Goal: Use online tool/utility: Utilize a website feature to perform a specific function

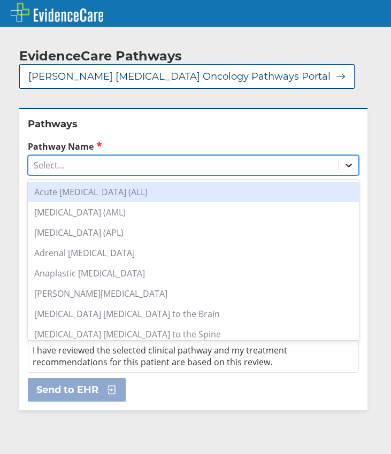
click at [343, 167] on icon at bounding box center [348, 165] width 11 height 11
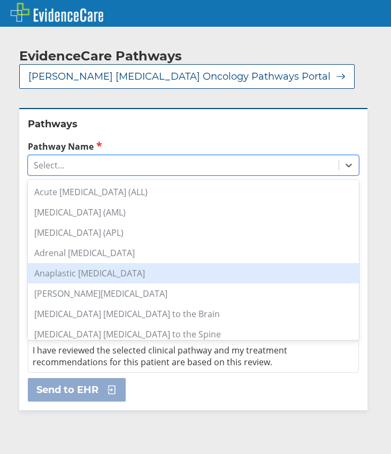
scroll to position [107, 0]
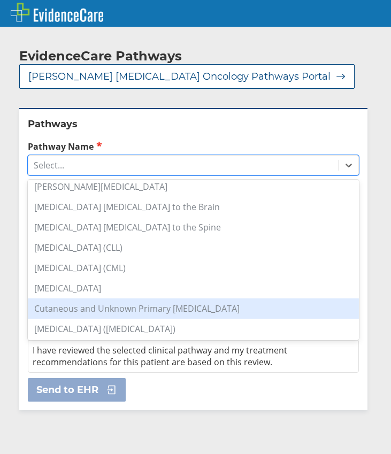
click at [121, 311] on div "Cutaneous and Unknown Primary [MEDICAL_DATA]" at bounding box center [193, 308] width 331 height 20
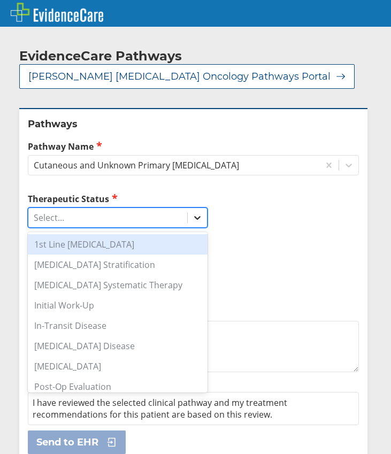
click at [197, 219] on icon at bounding box center [197, 219] width 6 height 4
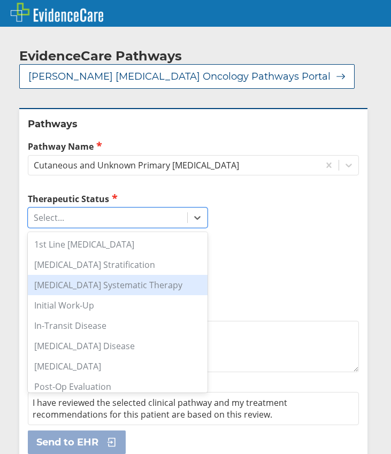
click at [119, 284] on div "[MEDICAL_DATA] Systematic Therapy" at bounding box center [118, 285] width 180 height 20
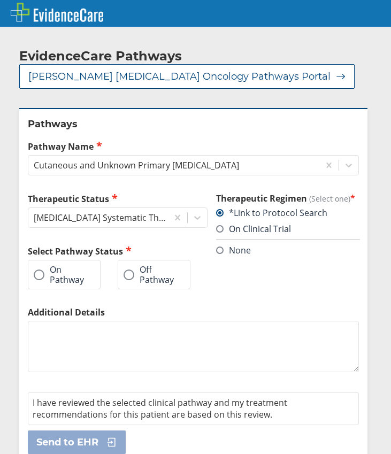
click at [43, 275] on span at bounding box center [39, 275] width 11 height 11
click at [0, 0] on input "On Pathway" at bounding box center [0, 0] width 0 height 0
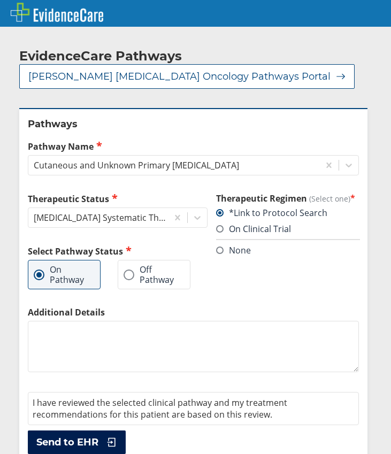
click at [95, 442] on span "Send to EHR" at bounding box center [67, 442] width 62 height 13
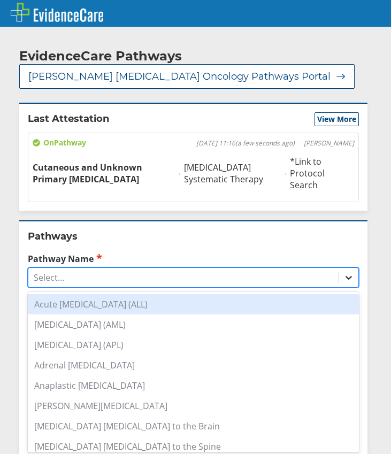
click at [343, 272] on icon at bounding box center [348, 277] width 11 height 11
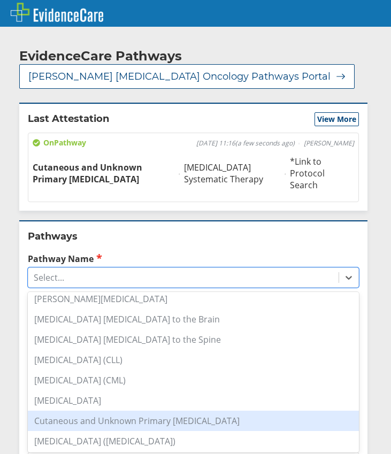
click at [83, 411] on div "Cutaneous and Unknown Primary [MEDICAL_DATA]" at bounding box center [193, 421] width 331 height 20
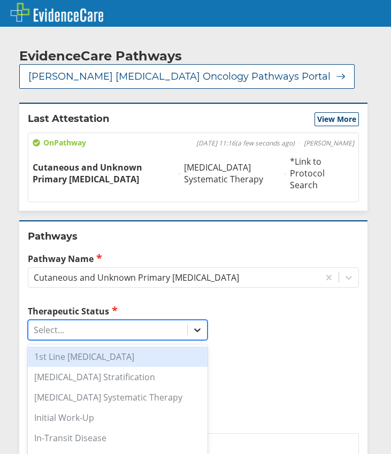
click at [194, 325] on icon at bounding box center [197, 330] width 11 height 11
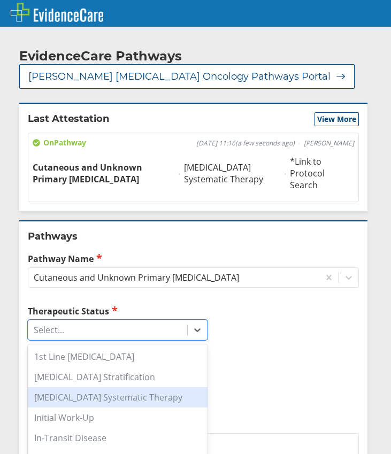
click at [102, 390] on div "[MEDICAL_DATA] Systematic Therapy" at bounding box center [118, 397] width 180 height 20
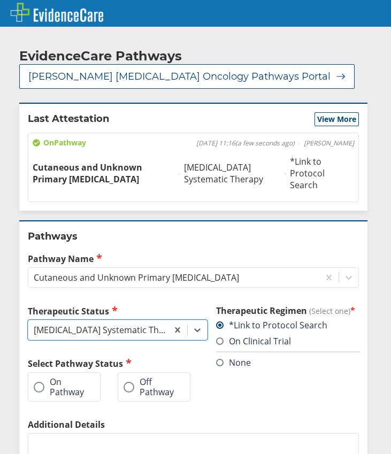
click at [41, 382] on span at bounding box center [39, 387] width 11 height 11
click at [0, 0] on input "On Pathway" at bounding box center [0, 0] width 0 height 0
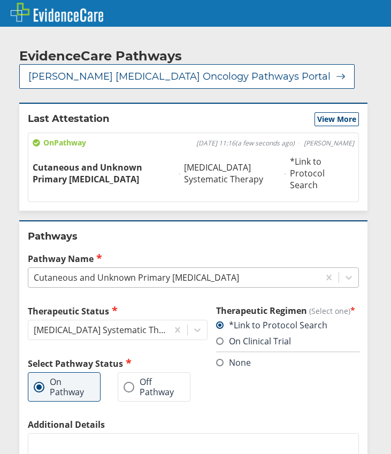
scroll to position [114, 0]
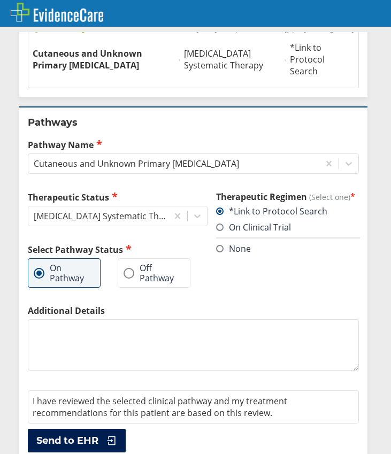
click at [100, 429] on button "Send to EHR" at bounding box center [77, 441] width 98 height 24
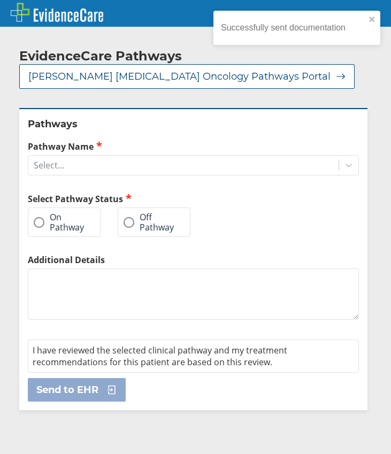
scroll to position [0, 0]
